Goal: Information Seeking & Learning: Learn about a topic

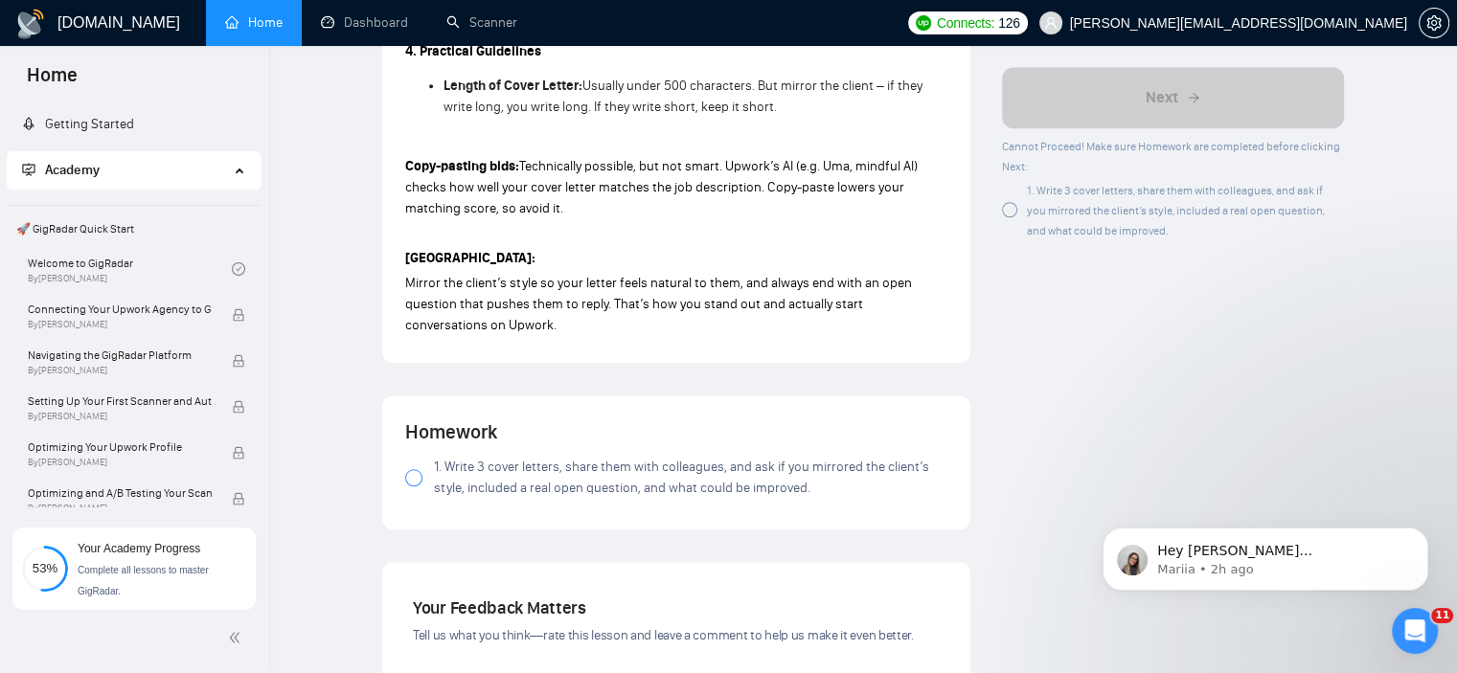
scroll to position [1555, 0]
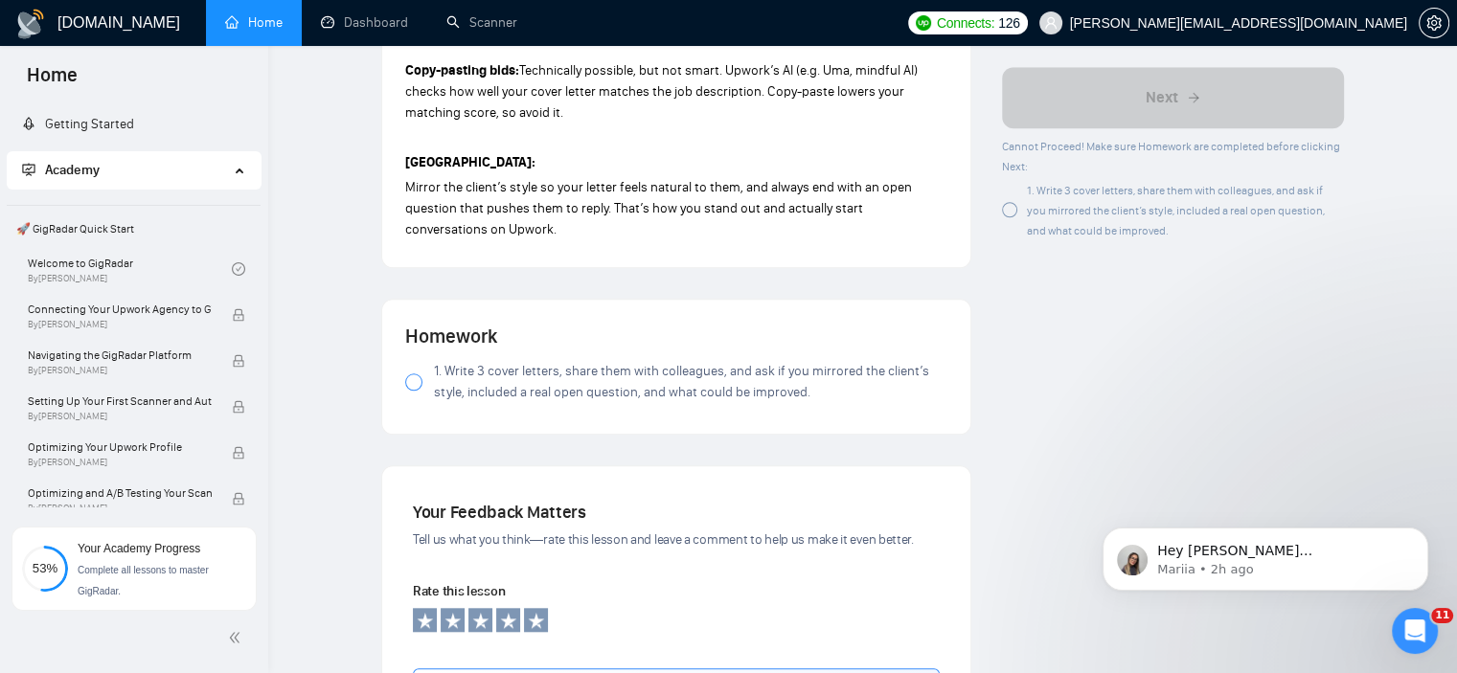
click at [647, 396] on span "1. Write 3 cover letters, share them with colleagues, and ask if you mirrored t…" at bounding box center [690, 382] width 513 height 42
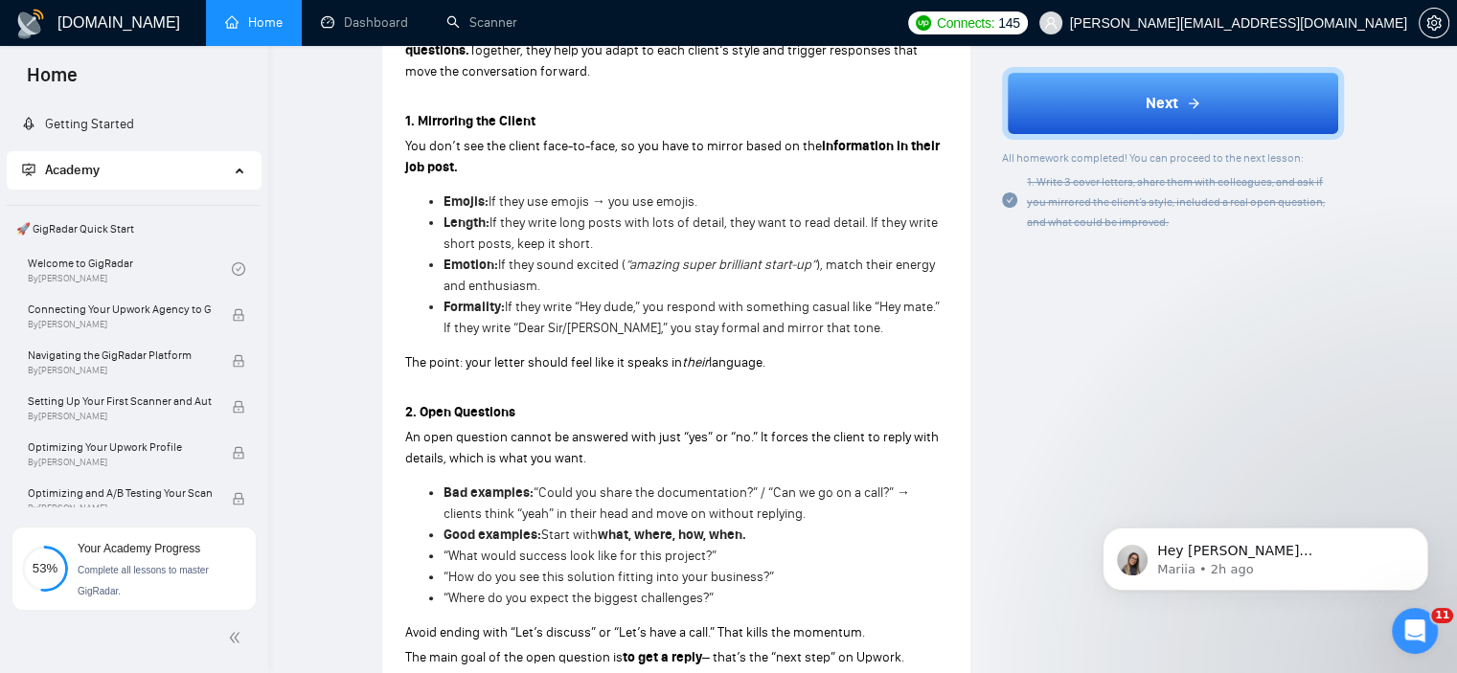
scroll to position [862, 0]
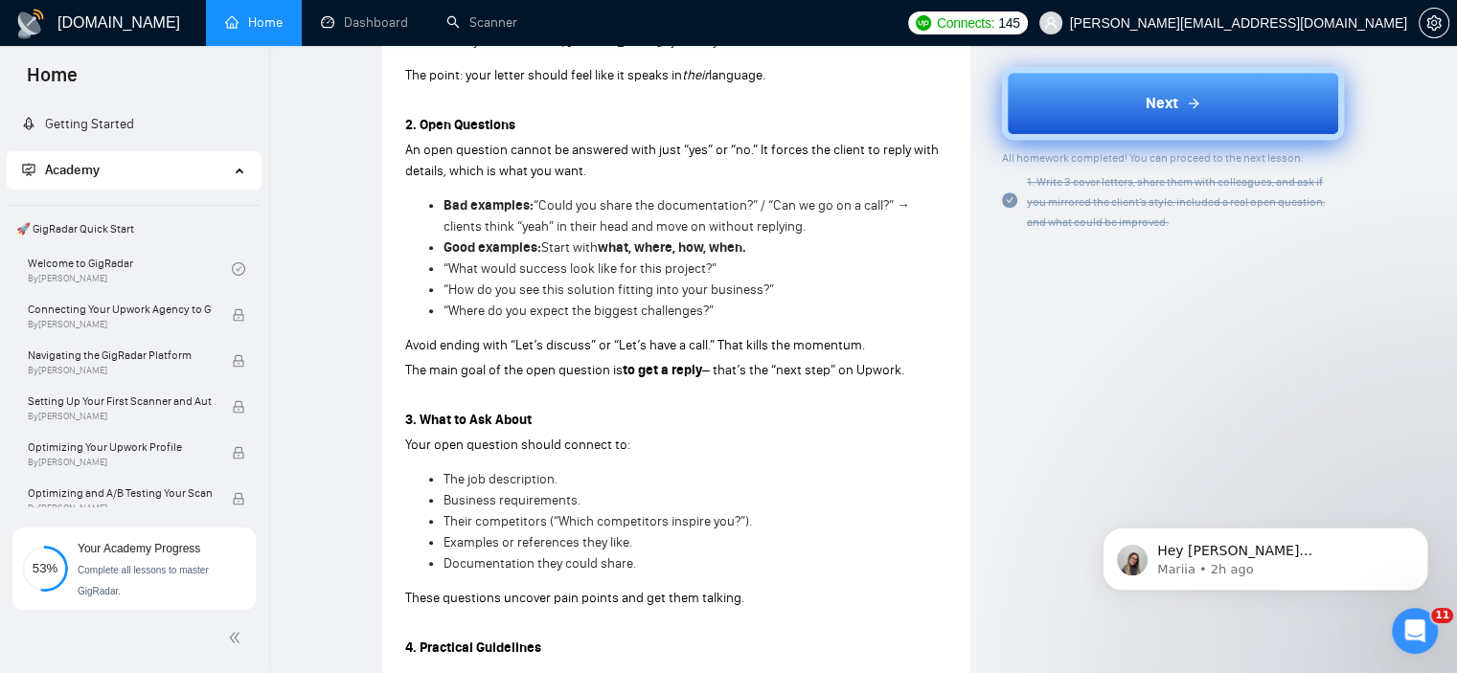
click at [1134, 114] on button "Next" at bounding box center [1173, 103] width 342 height 73
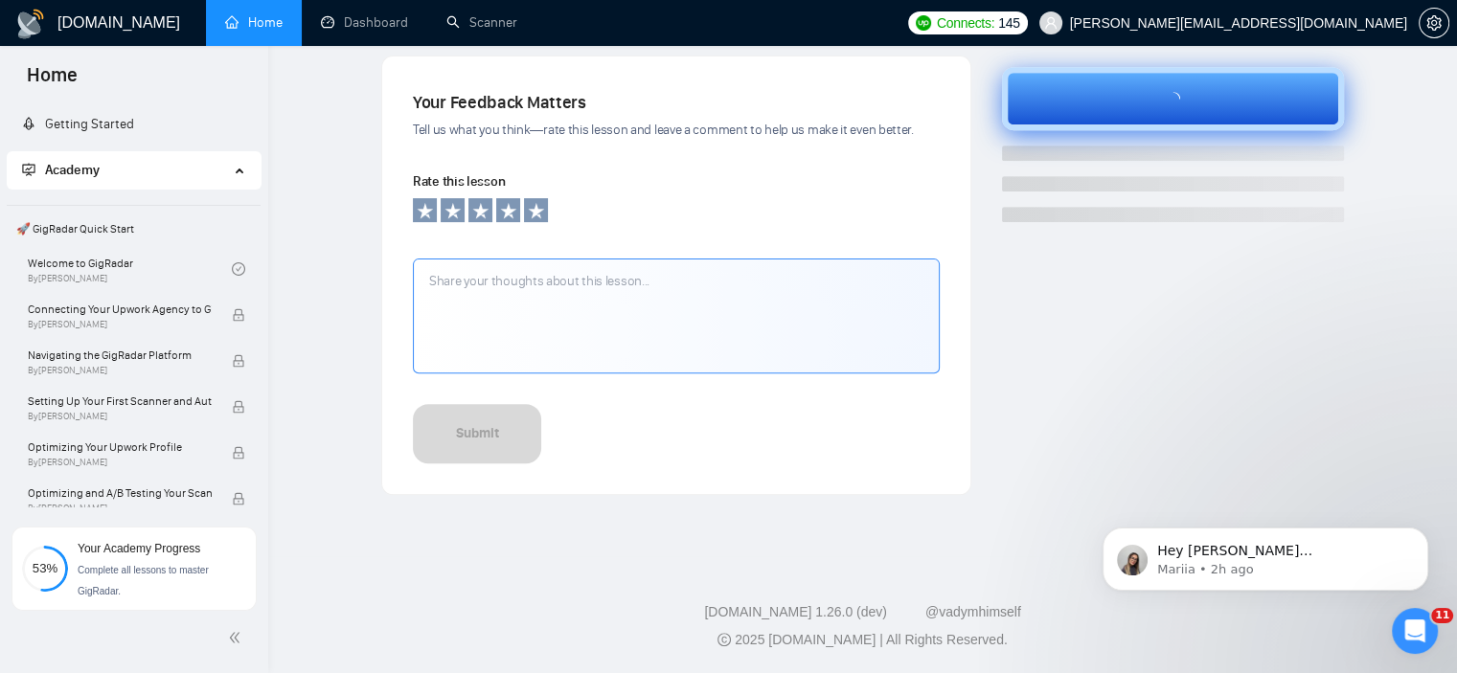
scroll to position [629, 0]
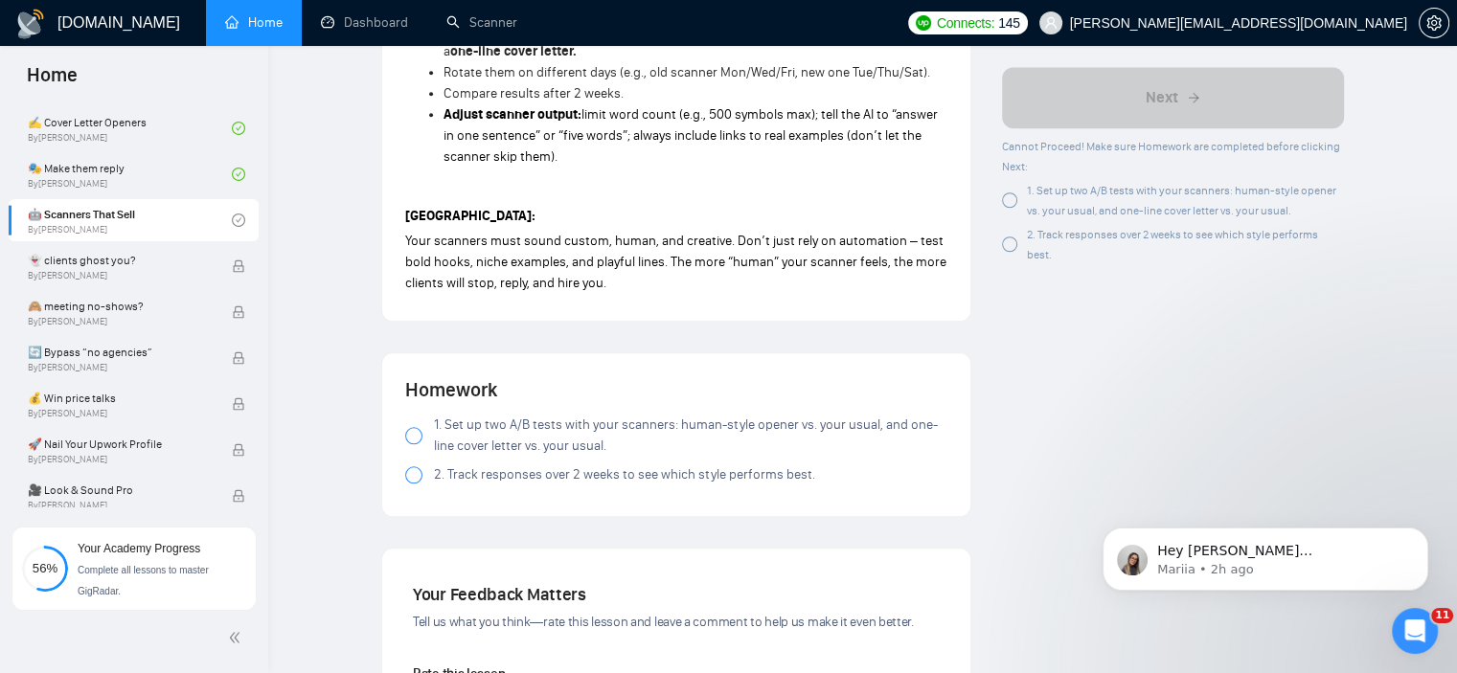
scroll to position [1724, 0]
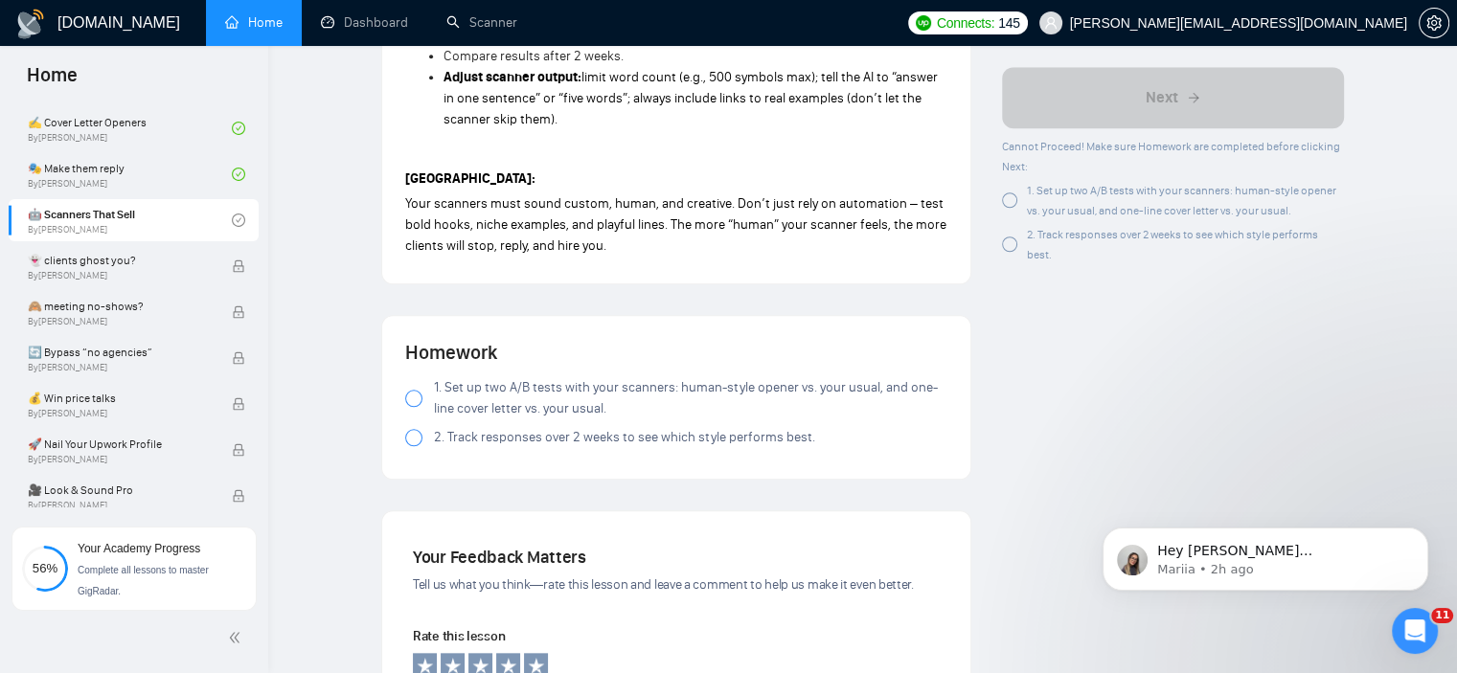
click at [633, 391] on span "1. Set up two A/B tests with your scanners: human-style opener vs. your usual, …" at bounding box center [690, 398] width 513 height 42
click at [648, 448] on div "1. Set up two A/B tests with your scanners: human-style opener vs. your usual, …" at bounding box center [676, 416] width 542 height 79
click at [656, 440] on span "2. Track responses over 2 weeks to see which style performs best." at bounding box center [624, 437] width 381 height 21
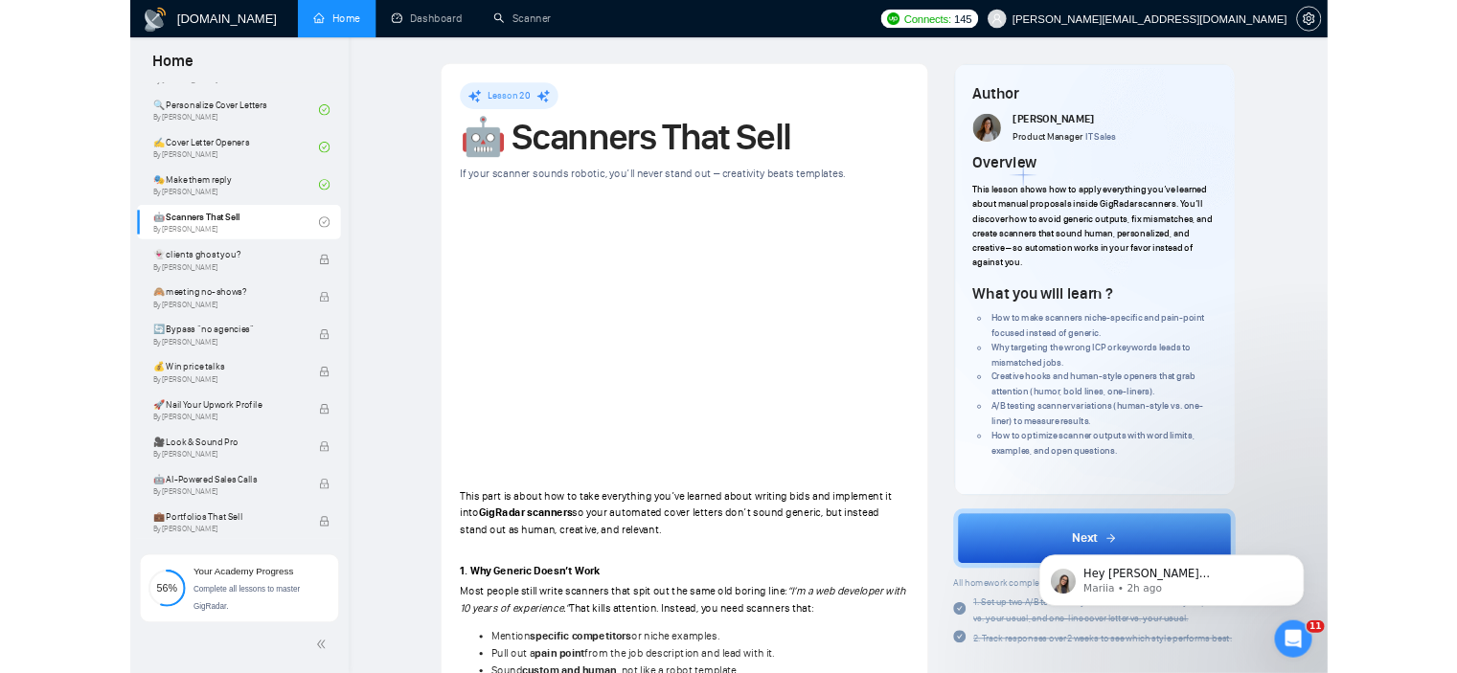
scroll to position [1245, 0]
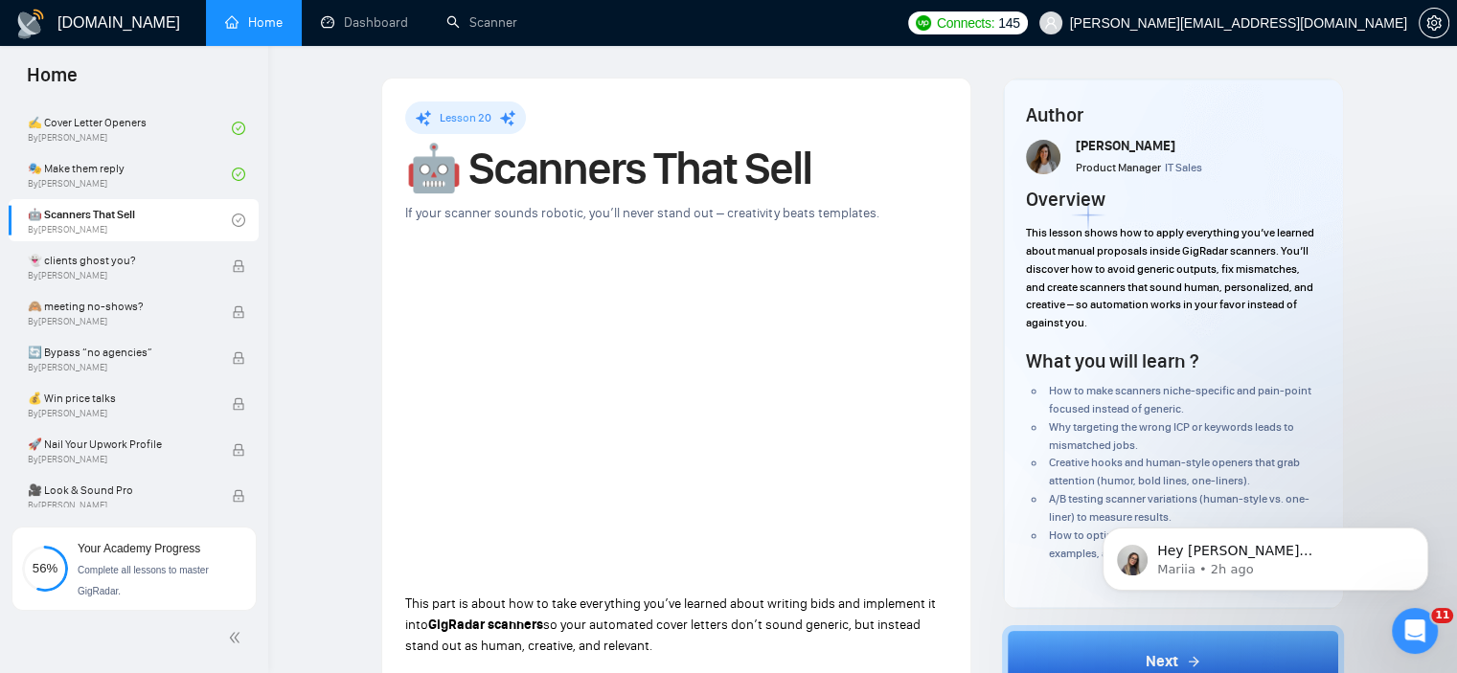
drag, startPoint x: 781, startPoint y: 517, endPoint x: 1437, endPoint y: 664, distance: 672.3
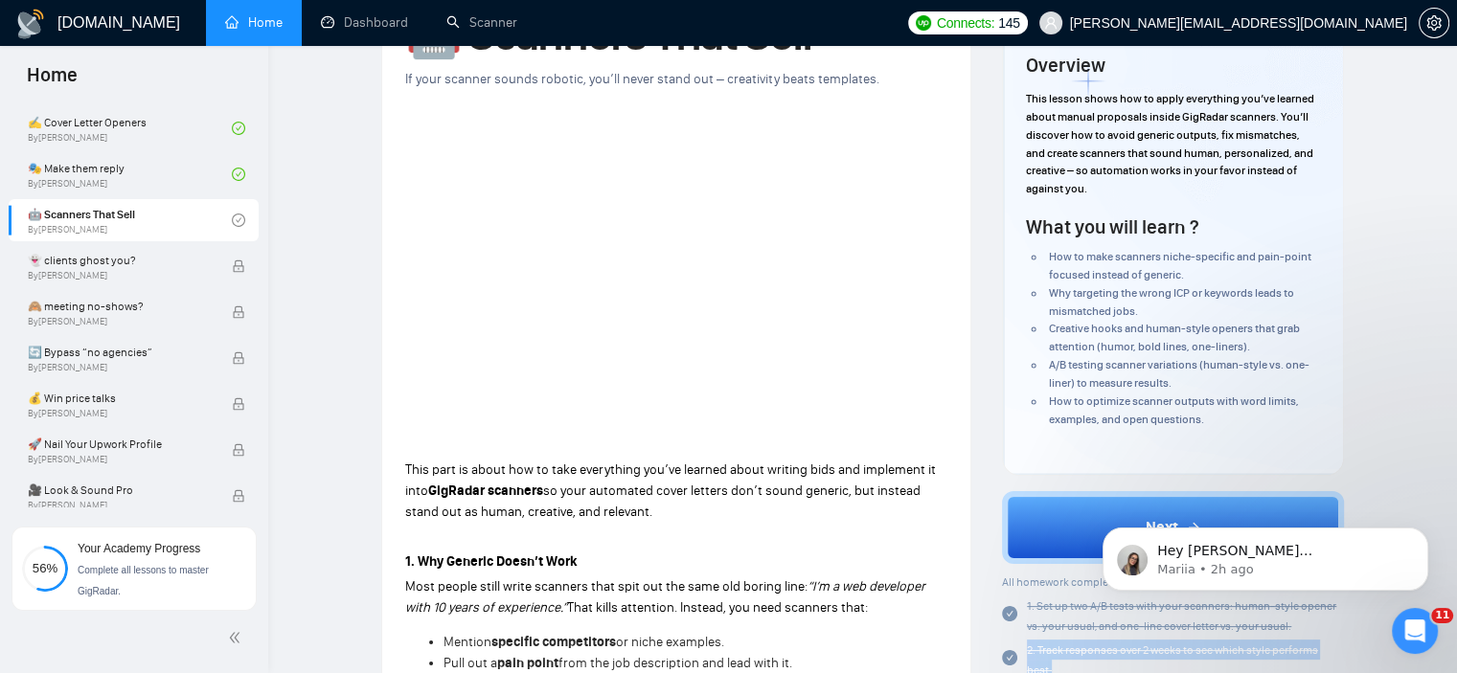
scroll to position [193, 0]
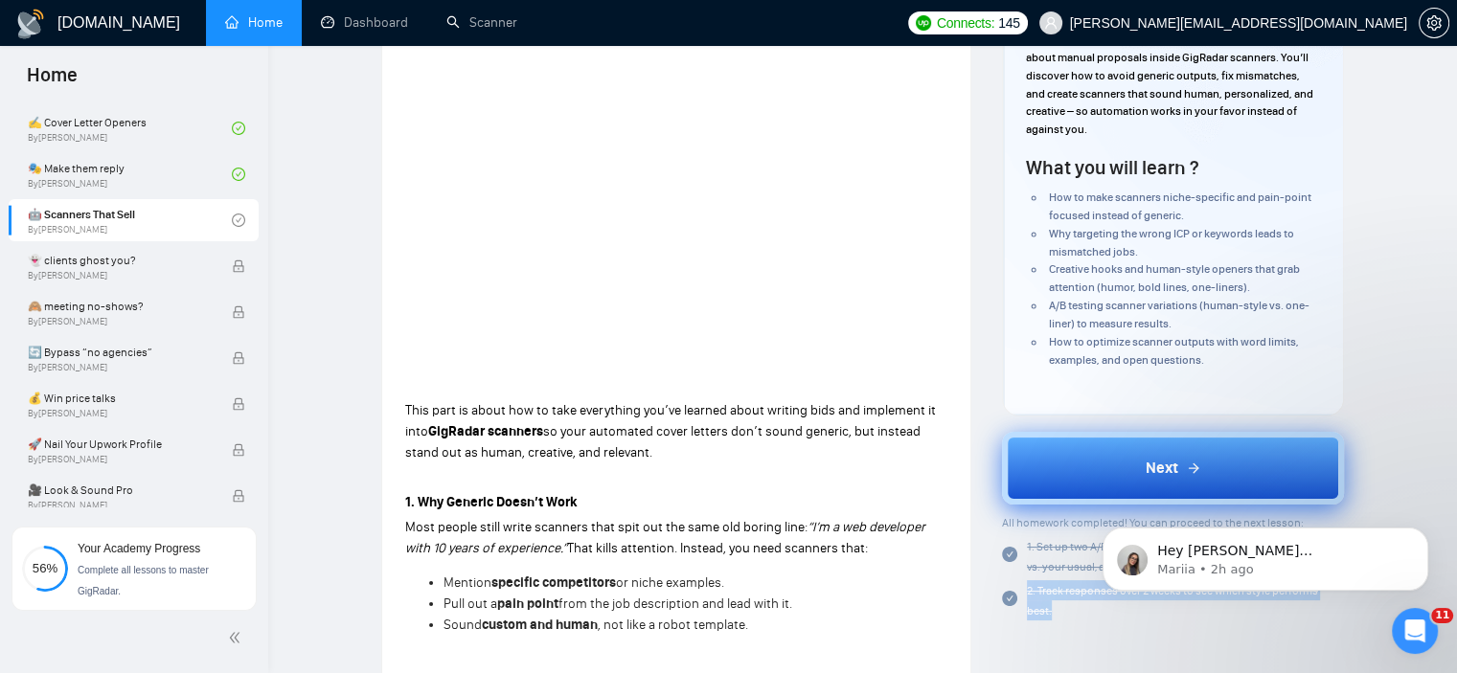
click at [1061, 454] on button "Next" at bounding box center [1173, 468] width 342 height 73
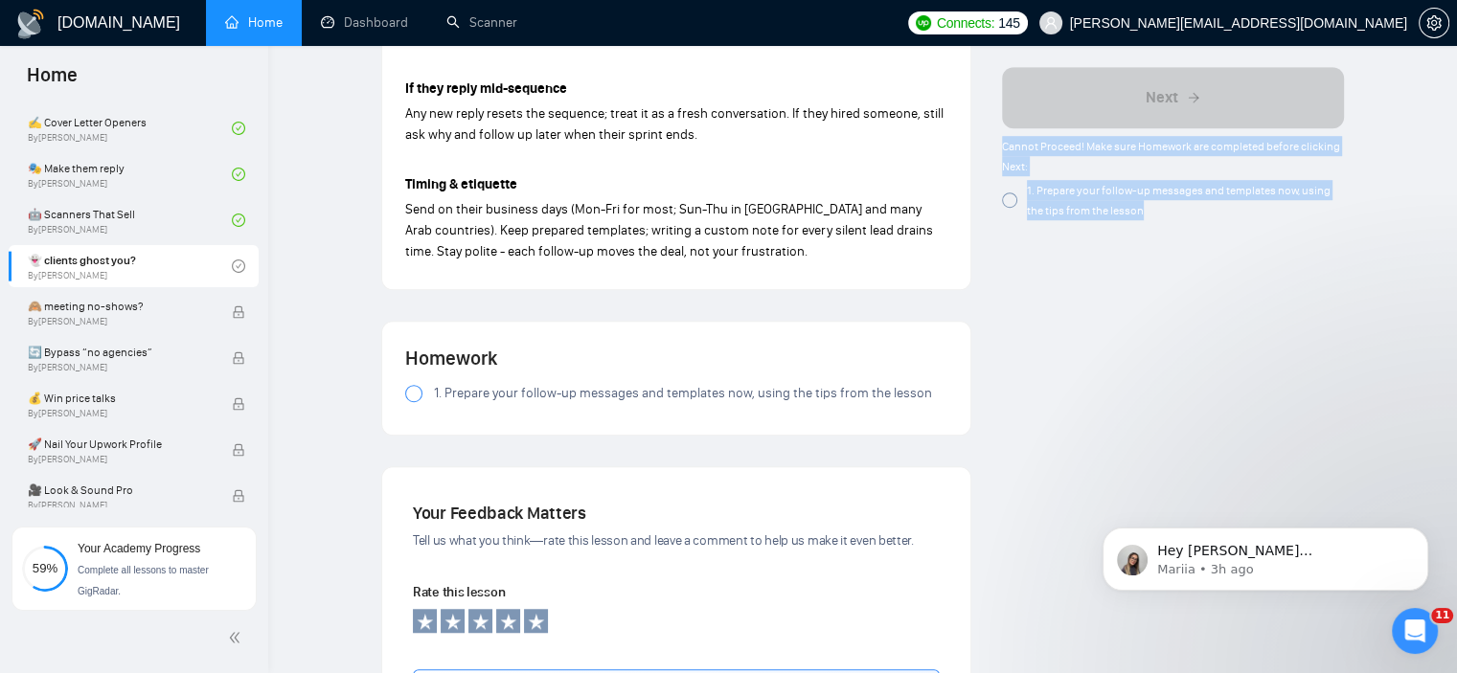
scroll to position [1437, 0]
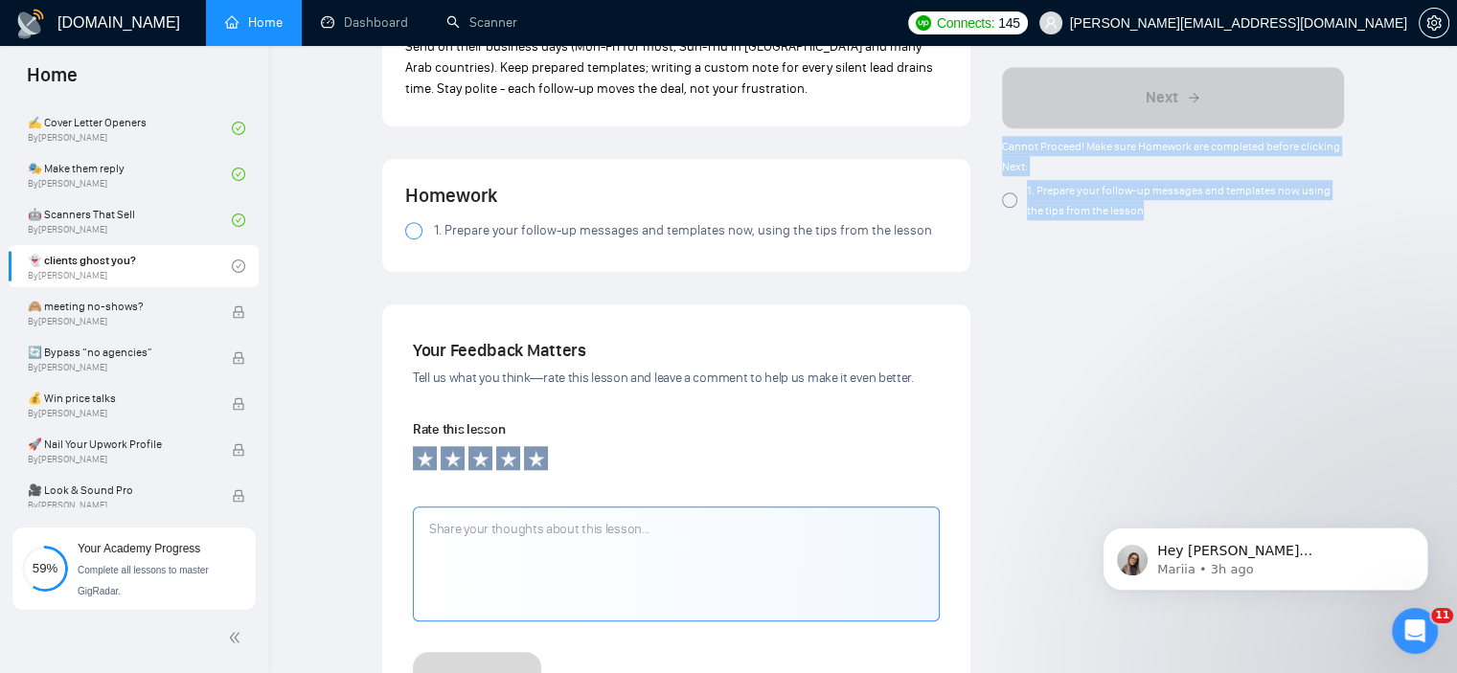
click at [467, 226] on span "1. Prepare your follow-up messages and templates now, using the tips from the l…" at bounding box center [683, 230] width 498 height 21
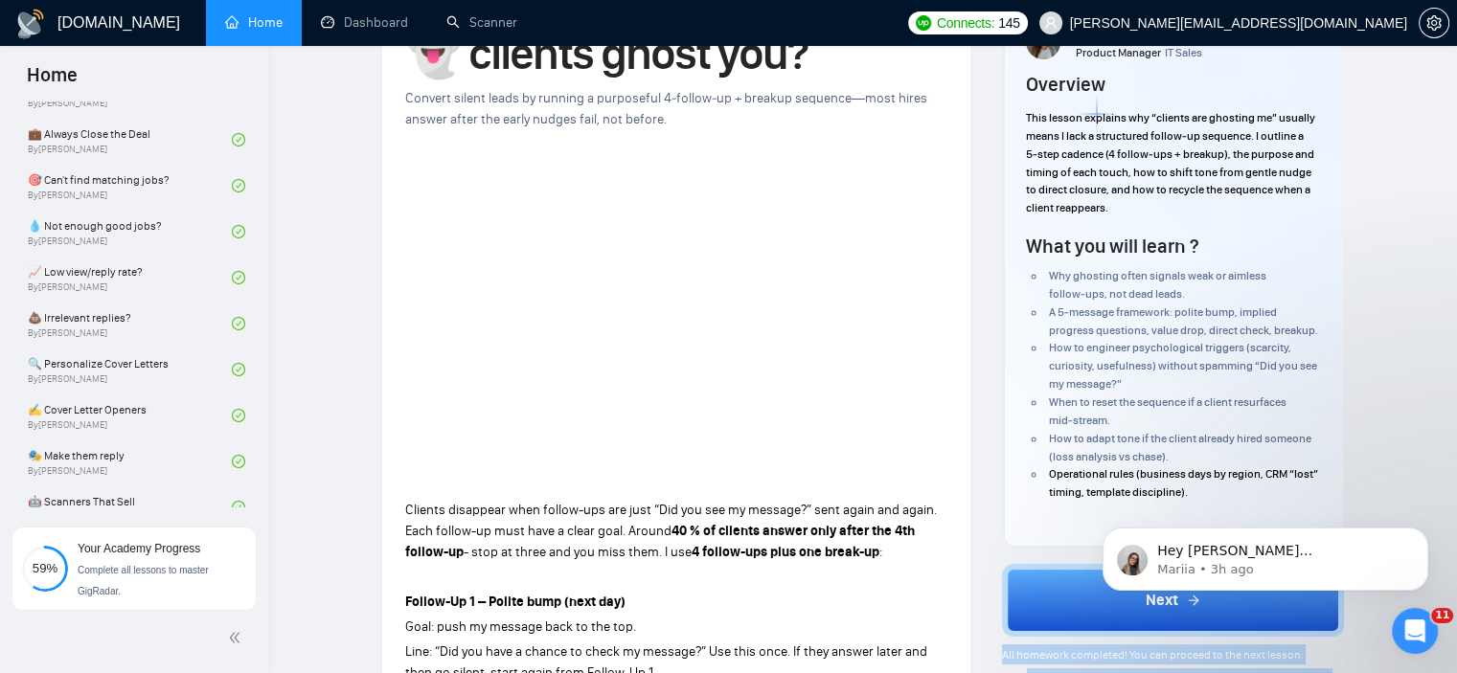
scroll to position [96, 0]
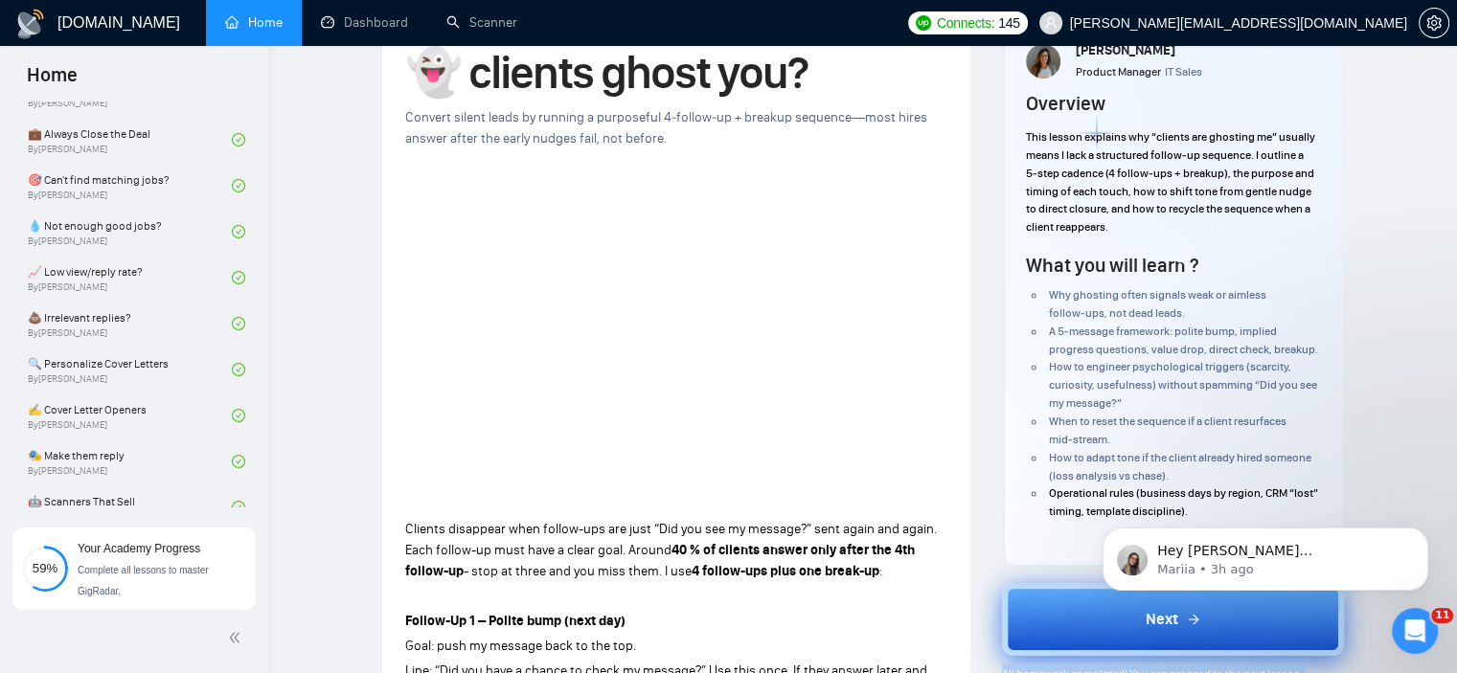
click at [1056, 627] on button "Next" at bounding box center [1173, 619] width 342 height 73
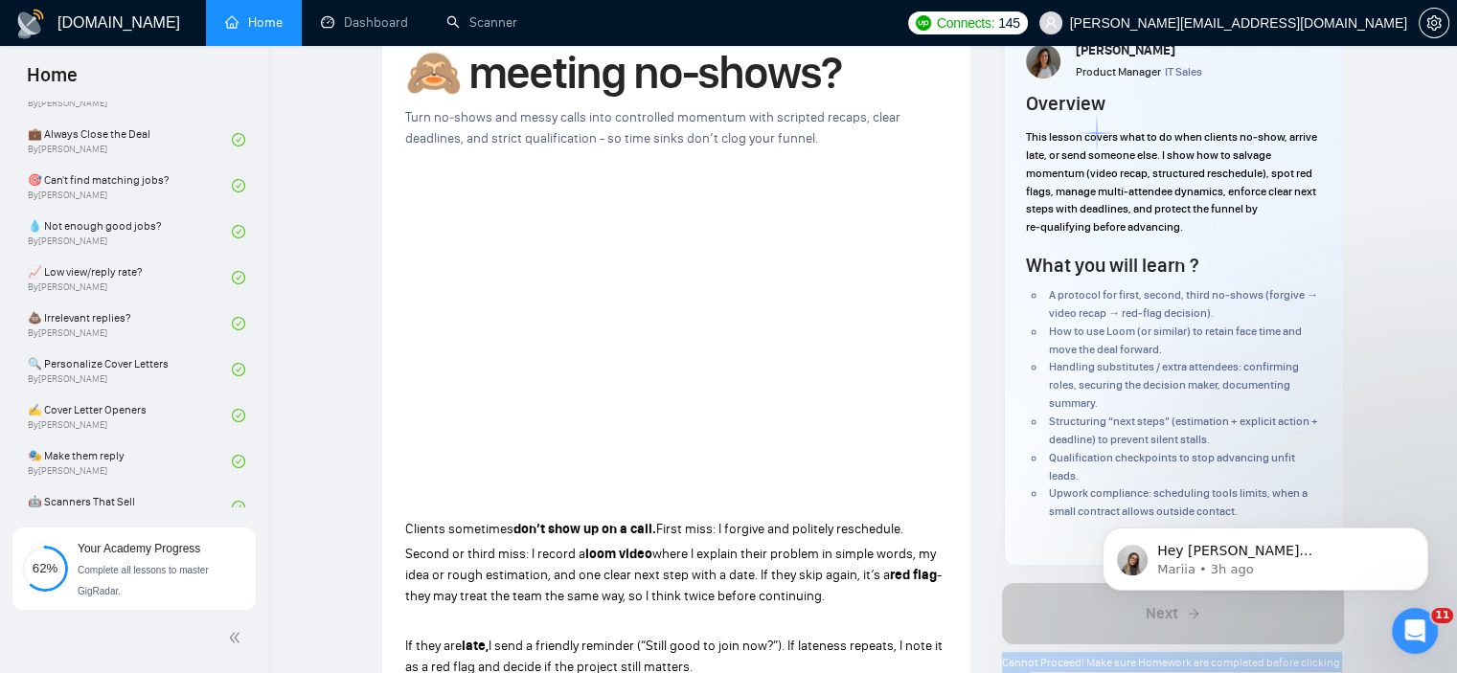
click at [1008, 292] on div "Author [PERSON_NAME] Product Manager IT Sales Overview This lesson covers what …" at bounding box center [1173, 275] width 340 height 584
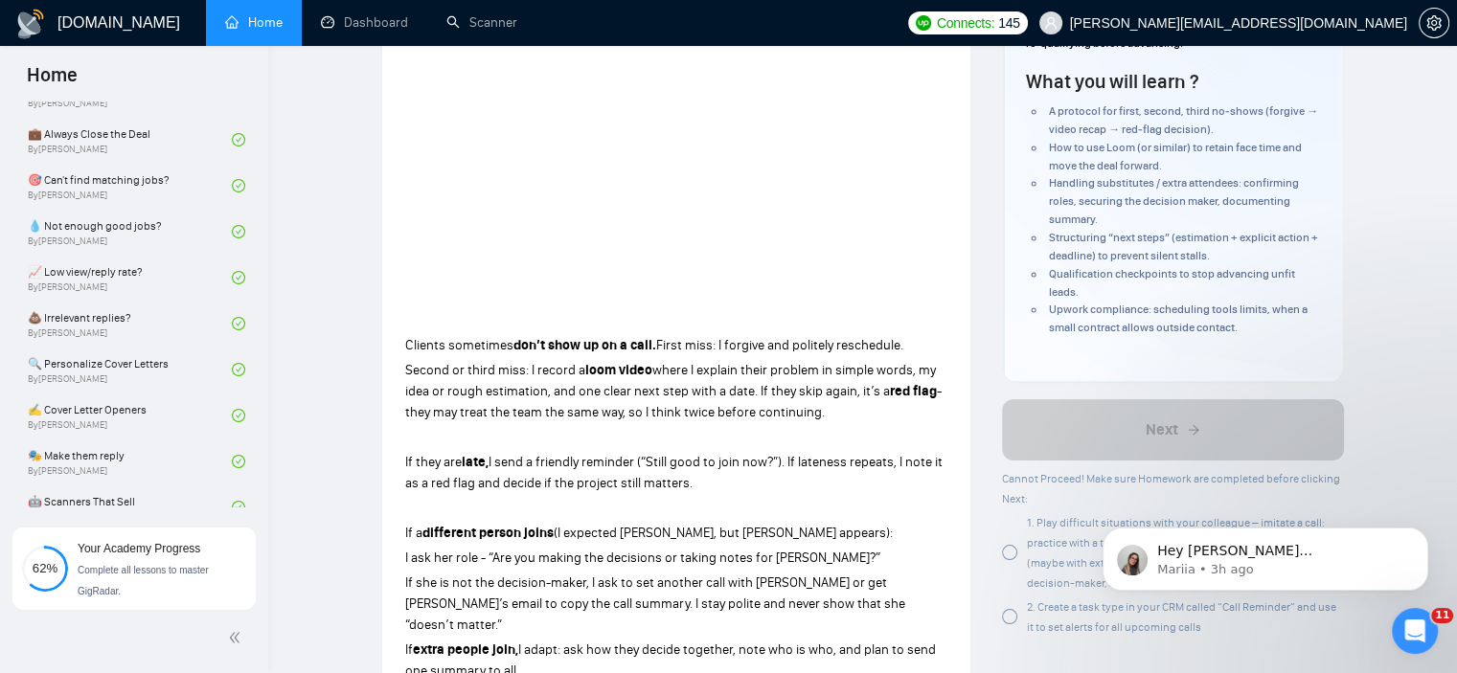
scroll to position [287, 0]
